Goal: Task Accomplishment & Management: Complete application form

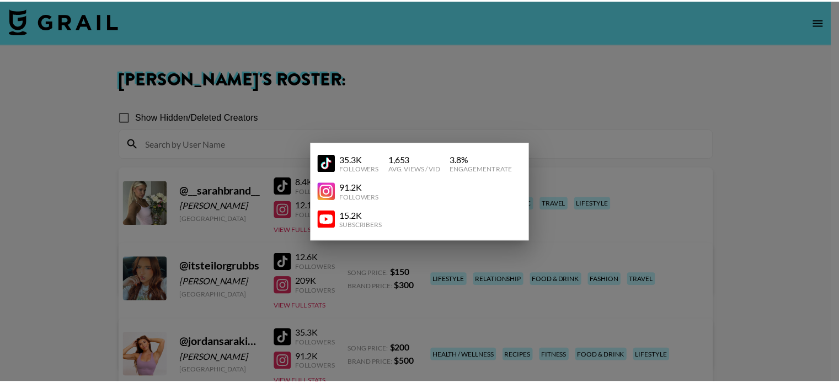
scroll to position [75, 0]
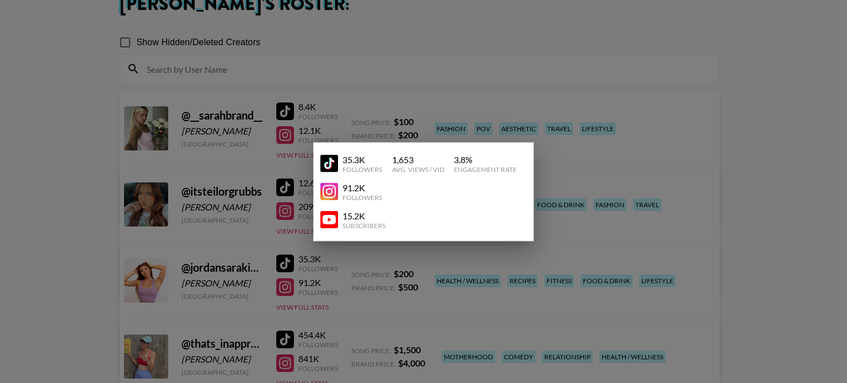
click at [681, 42] on div at bounding box center [423, 191] width 847 height 383
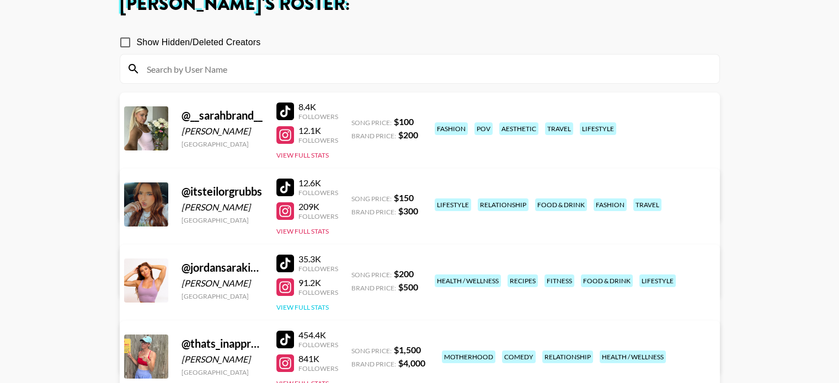
scroll to position [0, 0]
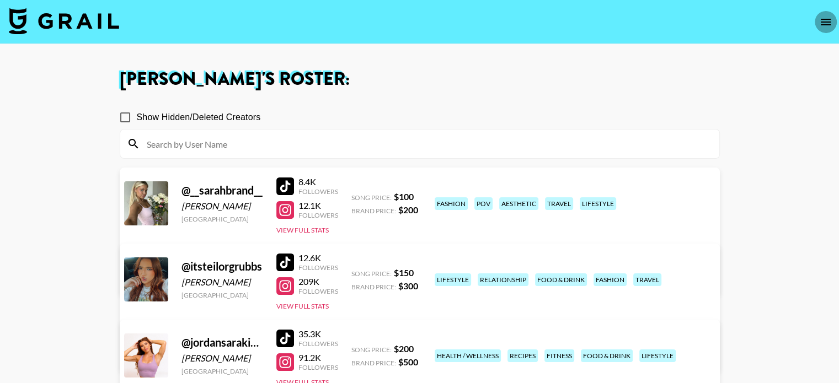
click at [816, 25] on button "open drawer" at bounding box center [826, 22] width 22 height 22
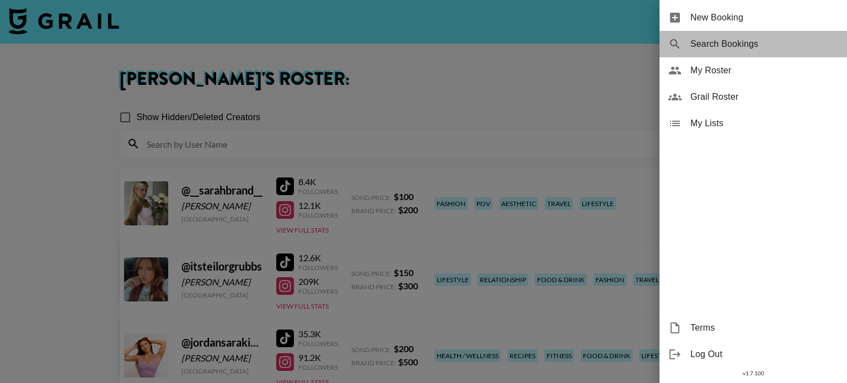
click at [739, 47] on span "Search Bookings" at bounding box center [765, 44] width 148 height 13
select select "id"
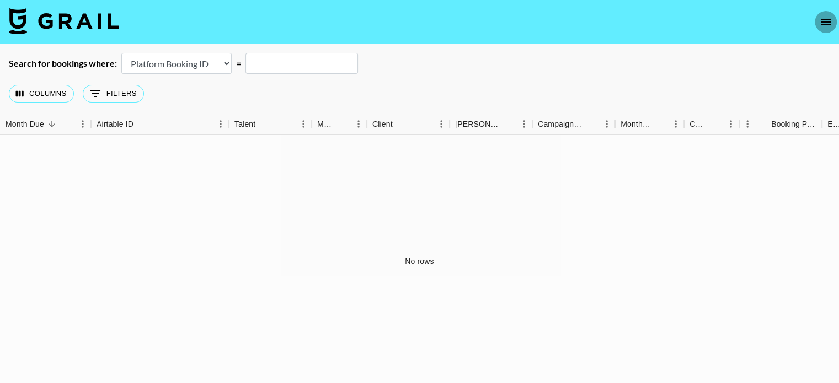
click at [826, 26] on icon "open drawer" at bounding box center [825, 21] width 13 height 13
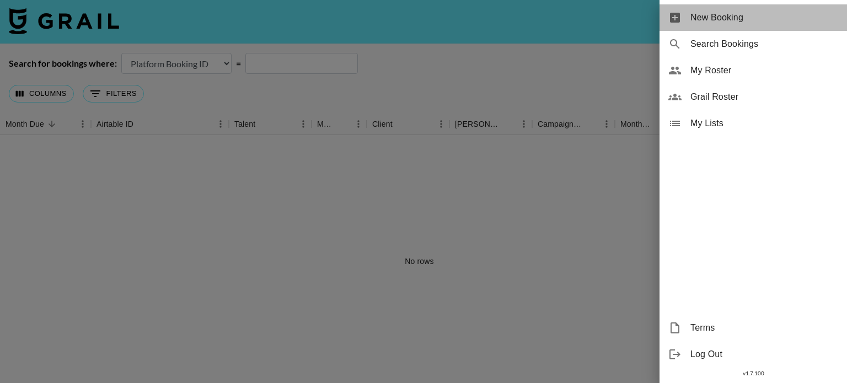
click at [748, 23] on span "New Booking" at bounding box center [765, 17] width 148 height 13
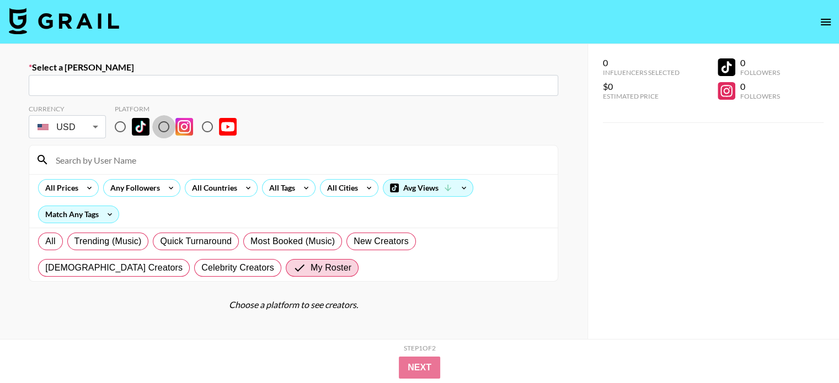
click at [162, 130] on input "radio" at bounding box center [163, 126] width 23 height 23
radio input "true"
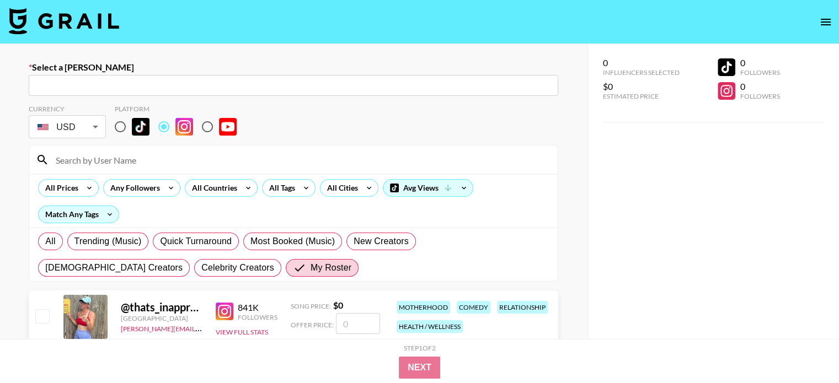
click at [161, 87] on input "text" at bounding box center [293, 85] width 516 height 13
click at [145, 92] on div "​" at bounding box center [294, 85] width 530 height 21
paste input "[EMAIL_ADDRESS][DOMAIN_NAME]"
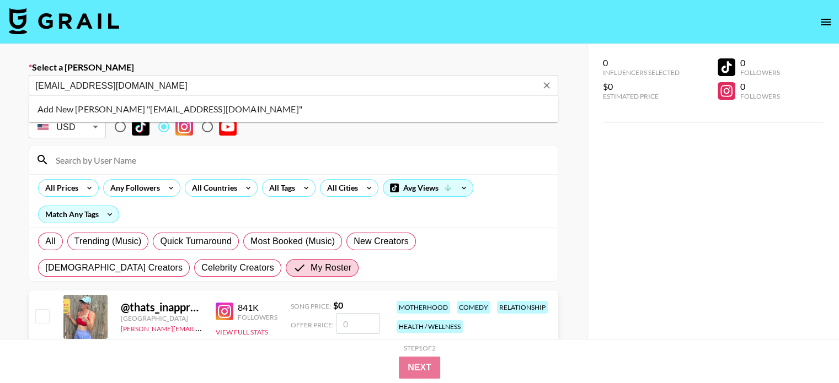
click at [192, 106] on li "Add New [PERSON_NAME] "[EMAIL_ADDRESS][DOMAIN_NAME]"" at bounding box center [294, 109] width 530 height 18
type input "Add New [PERSON_NAME] "[EMAIL_ADDRESS][DOMAIN_NAME]""
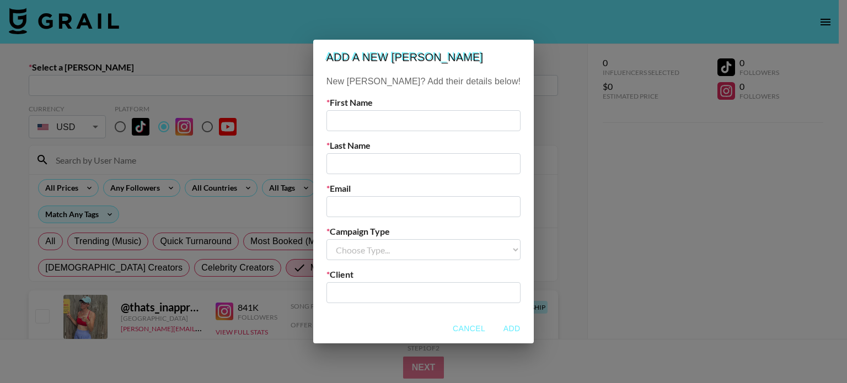
click at [406, 120] on input "text" at bounding box center [424, 120] width 194 height 21
type input "[PERSON_NAME]"
paste input "[EMAIL_ADDRESS][DOMAIN_NAME]"
type input "[EMAIL_ADDRESS][DOMAIN_NAME]"
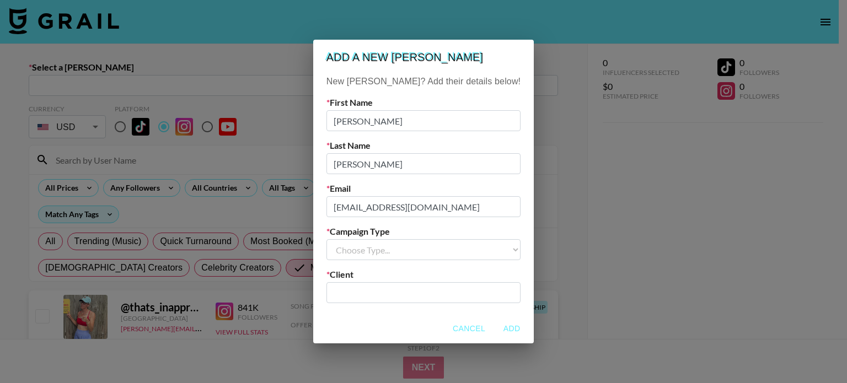
click at [395, 255] on select "Choose Type... Song Promos Brand Promos" at bounding box center [424, 249] width 194 height 21
select select "Brand"
click at [349, 239] on select "Choose Type... Song Promos Brand Promos" at bounding box center [424, 249] width 194 height 21
click at [399, 298] on input "text" at bounding box center [423, 293] width 181 height 13
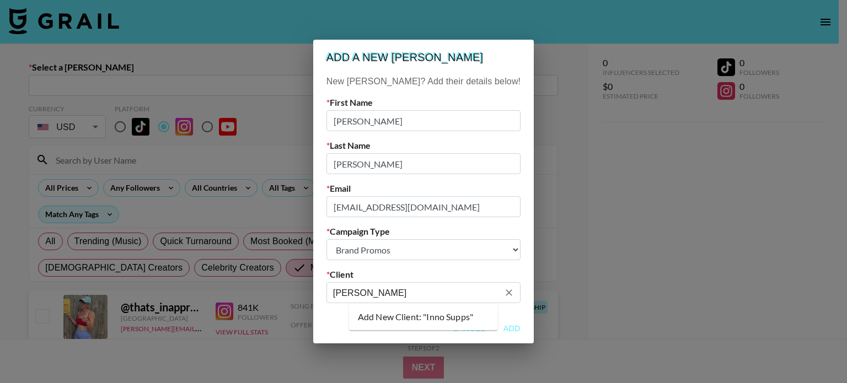
click at [421, 315] on li "Add New Client: "Inno Supps"" at bounding box center [423, 317] width 149 height 18
type input "[PERSON_NAME]"
click at [494, 332] on button "Add" at bounding box center [511, 329] width 35 height 20
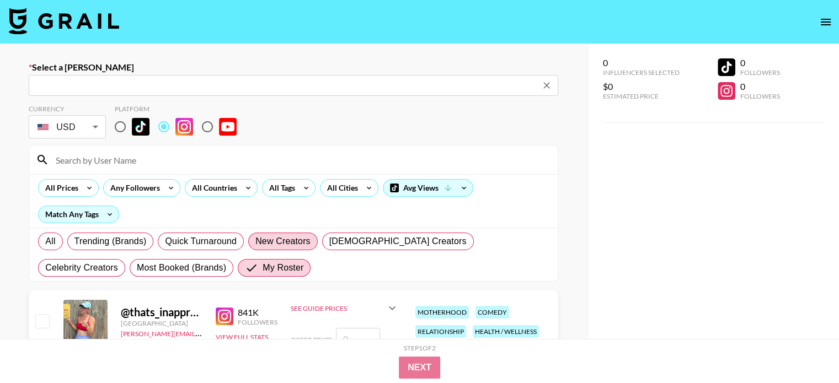
type input "[EMAIL_ADDRESS][DOMAIN_NAME]: [PERSON_NAME] -- [PERSON_NAME] -- zikRAvupktOIzSd…"
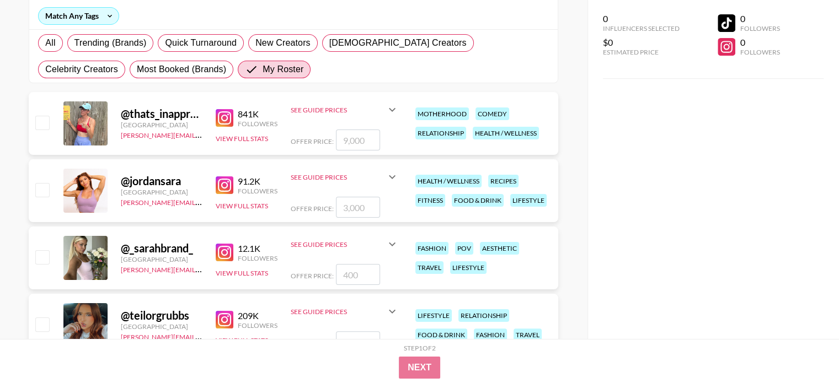
scroll to position [247, 0]
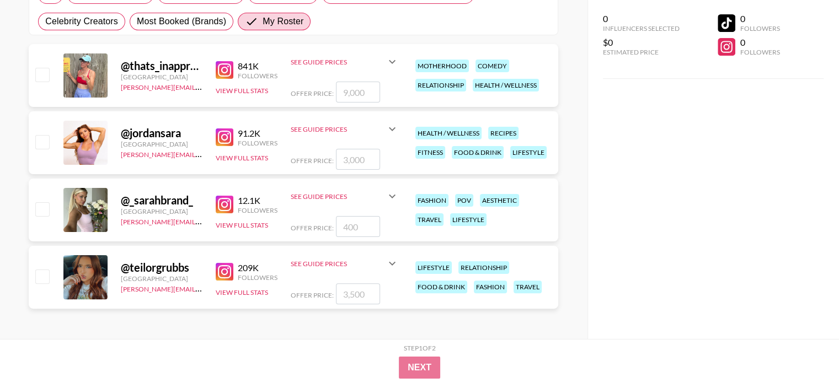
click at [42, 142] on input "checkbox" at bounding box center [41, 141] width 13 height 13
checkbox input "true"
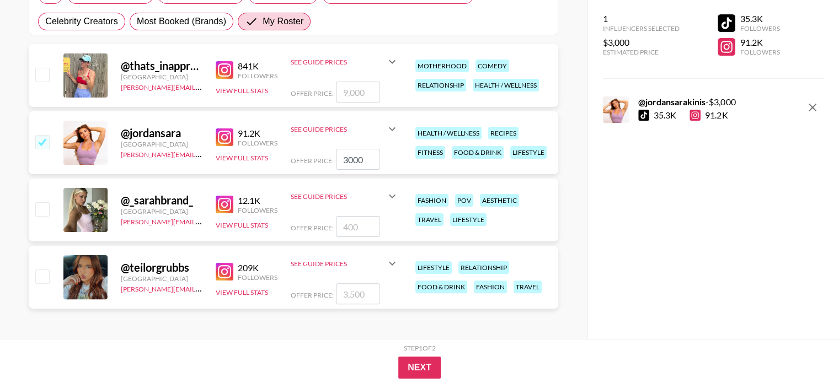
click at [353, 159] on input "3000" at bounding box center [358, 159] width 44 height 21
click at [356, 159] on input "3000" at bounding box center [358, 159] width 44 height 21
type input "30"
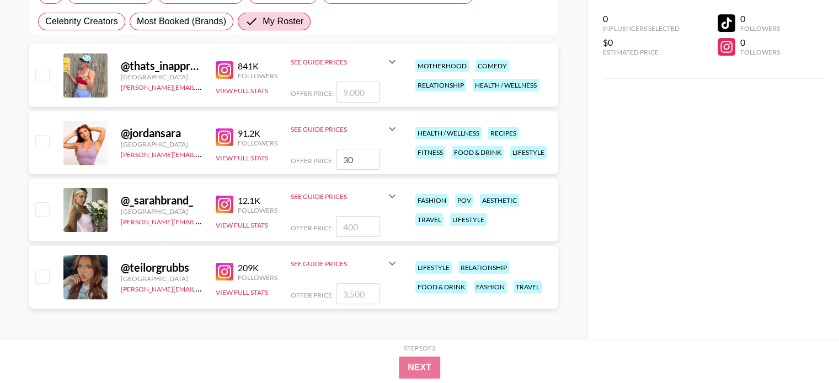
checkbox input "false"
checkbox input "true"
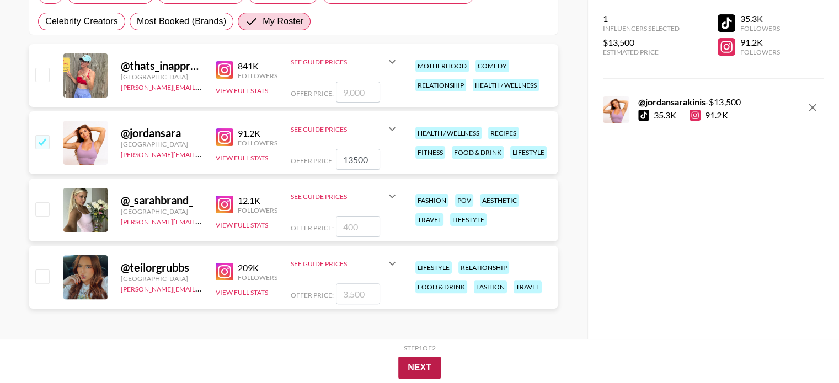
type input "13500"
click at [429, 364] on button "Next" at bounding box center [419, 368] width 42 height 22
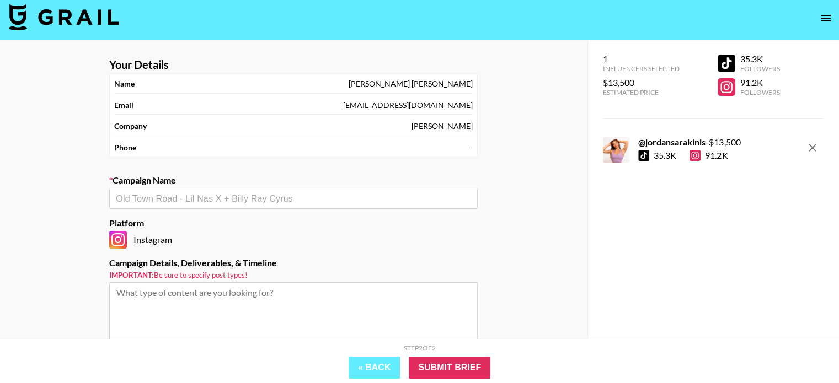
scroll to position [0, 0]
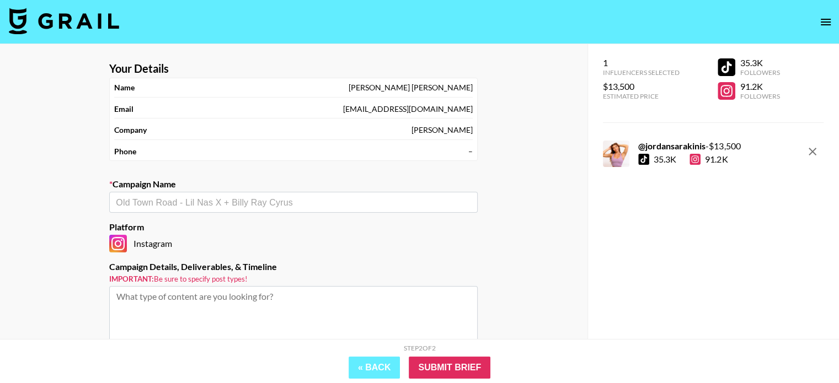
click at [286, 205] on input "text" at bounding box center [293, 202] width 355 height 13
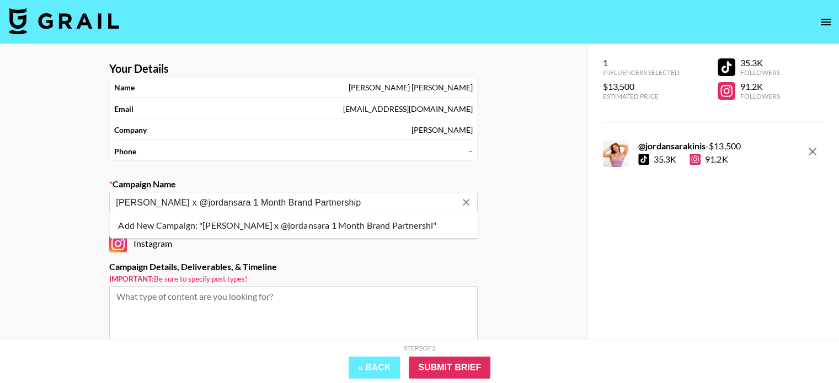
type input "[PERSON_NAME] x @jordansara 1 Month Brand Partnership"
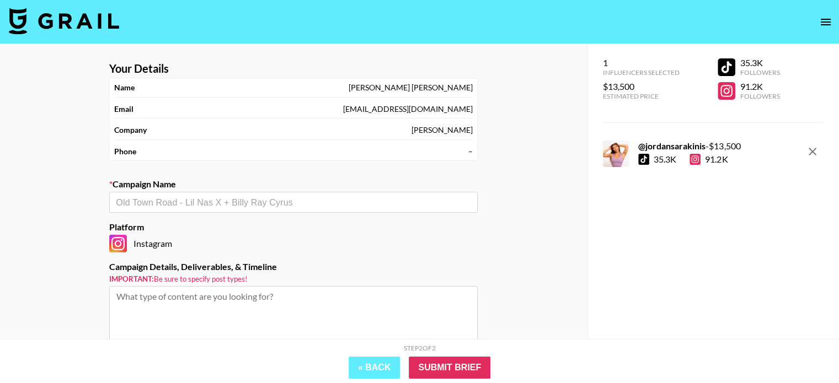
click at [292, 200] on input "text" at bounding box center [293, 202] width 355 height 13
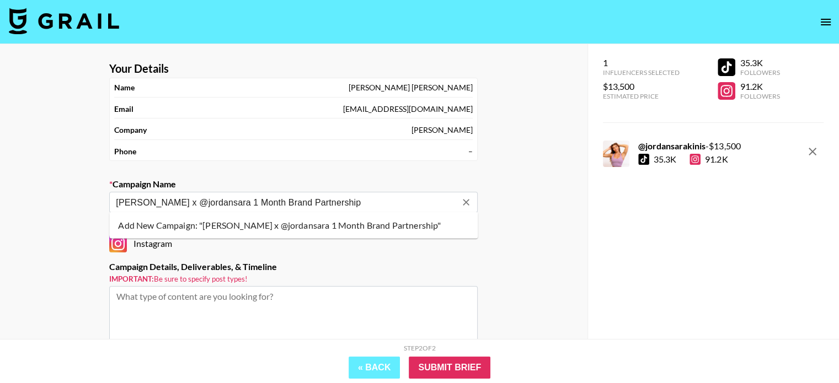
click at [322, 229] on li "Add New Campaign: "[PERSON_NAME] x @jordansara 1 Month Brand Partnership"" at bounding box center [293, 226] width 368 height 18
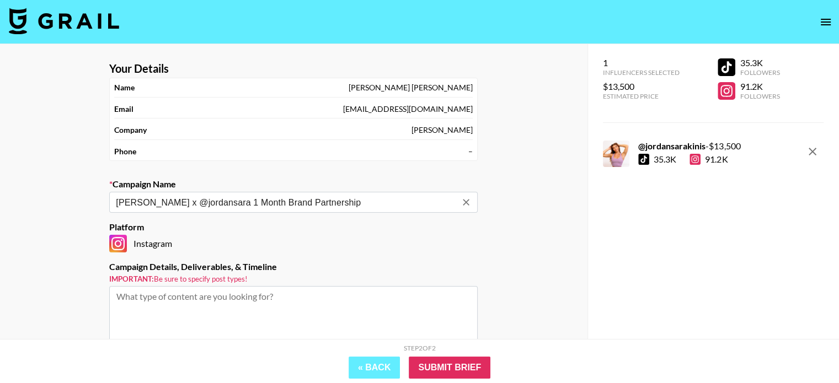
type input "[PERSON_NAME] x @jordansara 1 Month Brand Partnership"
click at [314, 236] on div "Instagram" at bounding box center [293, 244] width 368 height 18
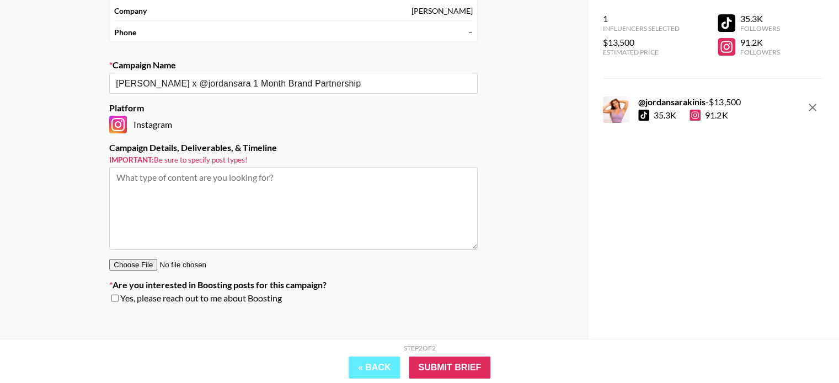
scroll to position [127, 0]
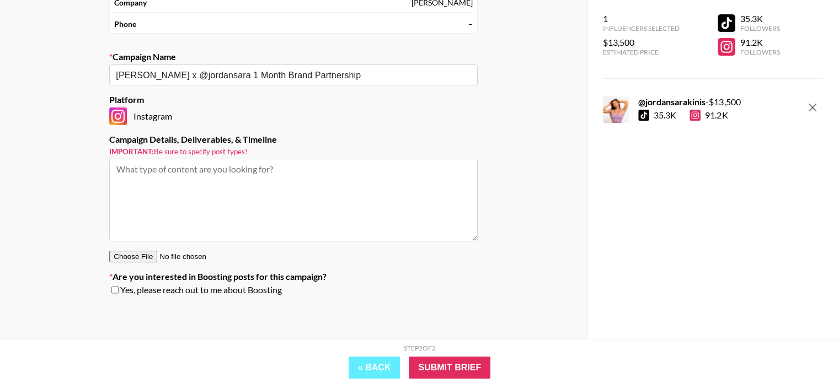
click at [228, 191] on textarea at bounding box center [293, 200] width 368 height 83
paste textarea "3x UGC Videos - Raw footage only, talking points provided 1x IG Reels 2x IG Sto…"
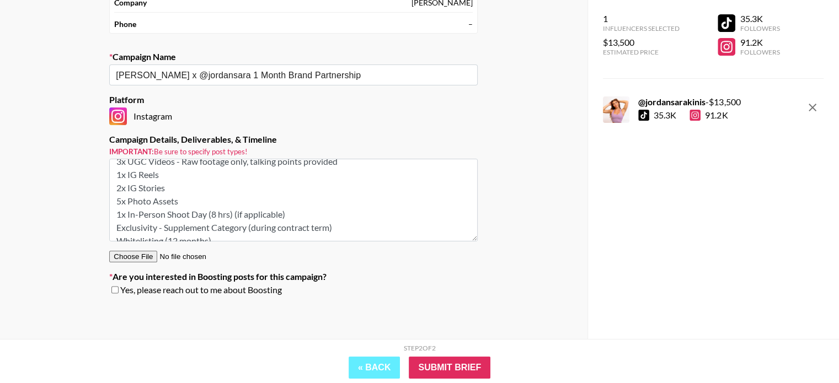
scroll to position [17, 0]
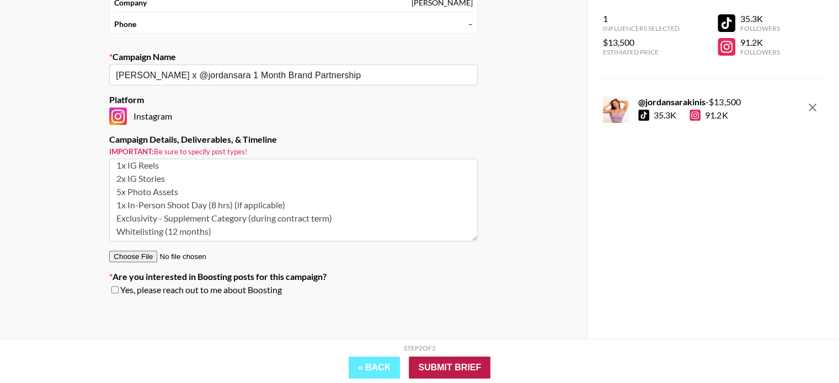
type textarea "3x UGC Videos - Raw footage only, talking points provided 1x IG Reels 2x IG Sto…"
click at [455, 370] on input "Submit Brief" at bounding box center [450, 368] width 82 height 22
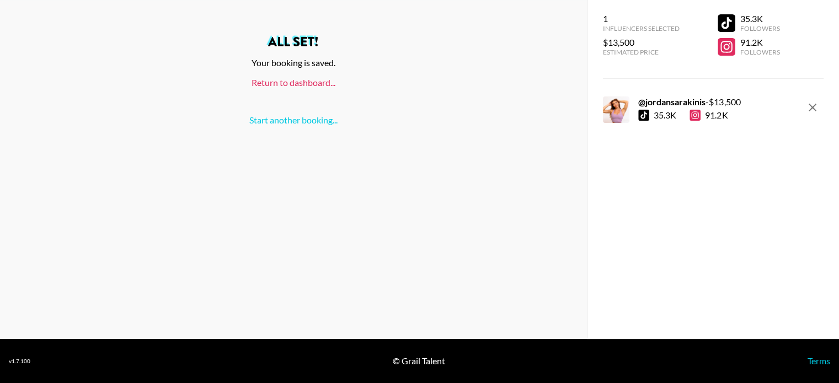
click at [316, 77] on link "Return to dashboard..." at bounding box center [294, 82] width 84 height 10
